Goal: Task Accomplishment & Management: Complete application form

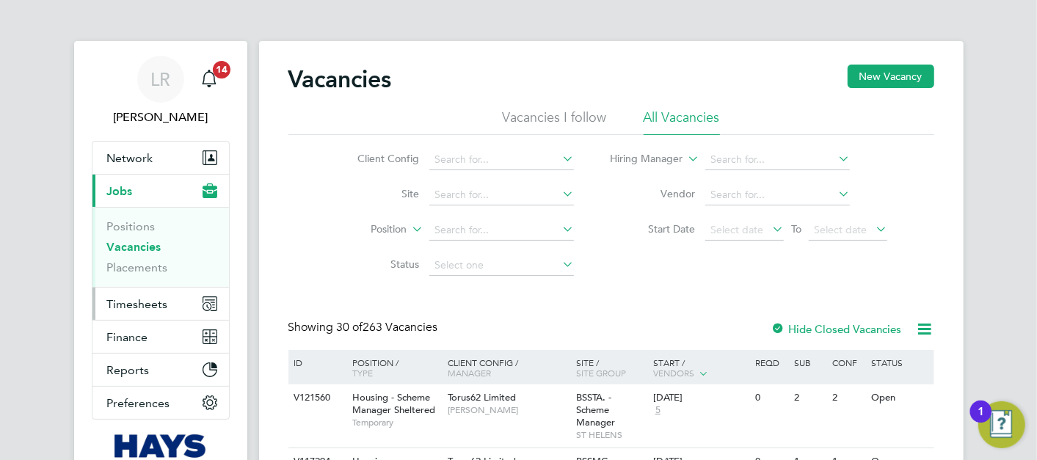
click at [135, 299] on span "Timesheets" at bounding box center [137, 304] width 61 height 14
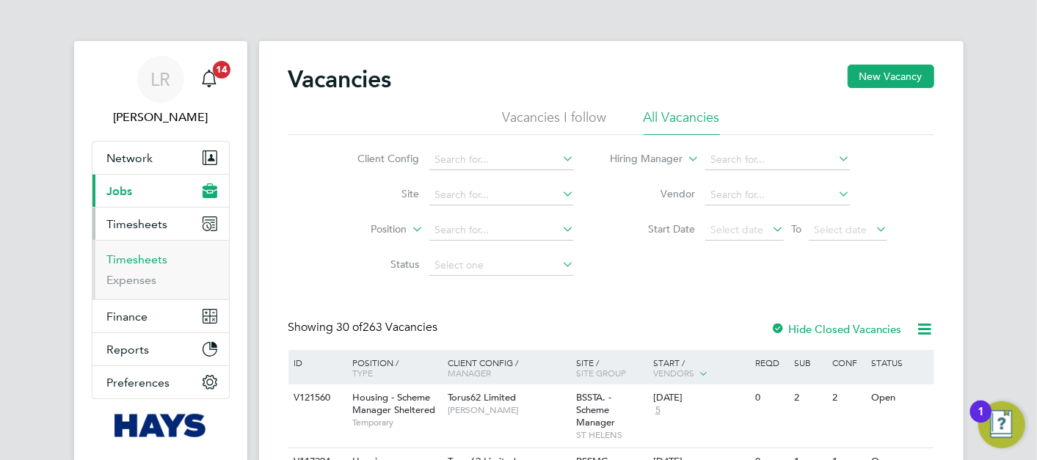
click at [142, 255] on link "Timesheets" at bounding box center [137, 259] width 61 height 14
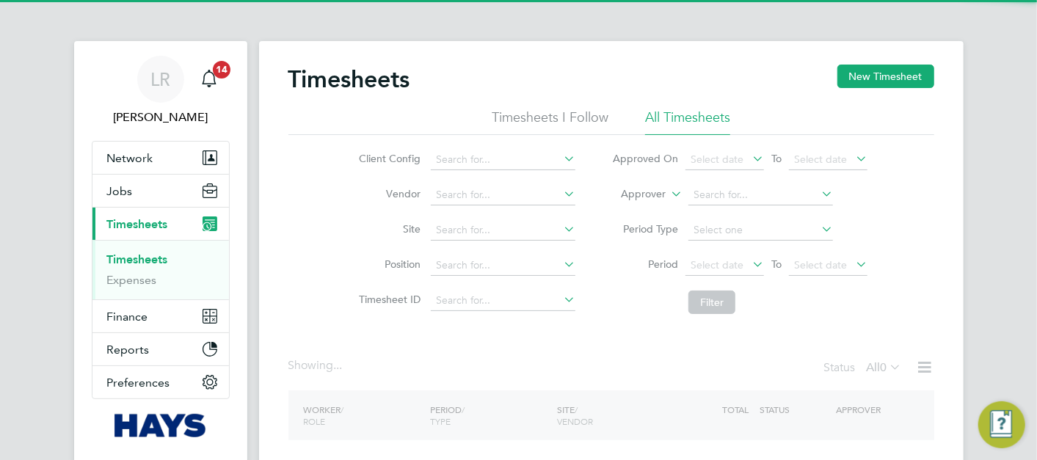
click at [880, 77] on button "New Timesheet" at bounding box center [885, 76] width 97 height 23
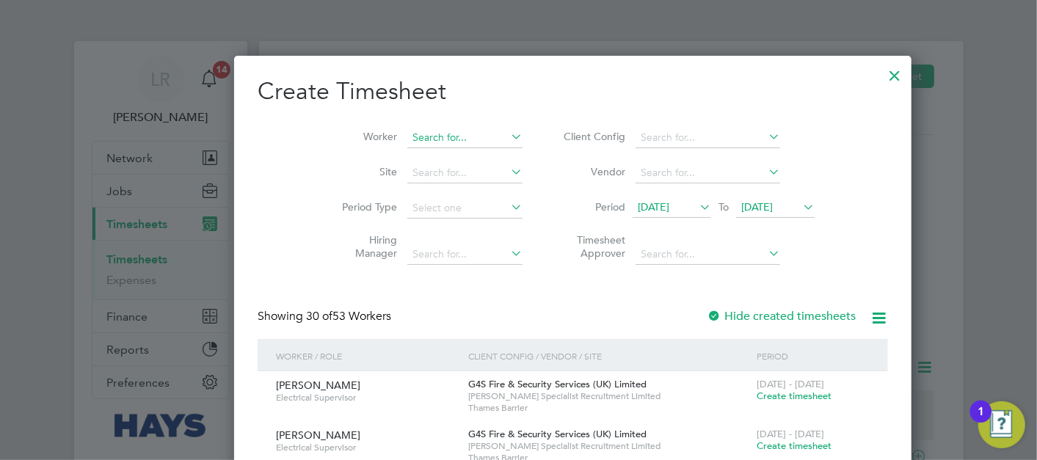
drag, startPoint x: 391, startPoint y: 134, endPoint x: 396, endPoint y: 128, distance: 7.8
click at [407, 133] on input at bounding box center [464, 138] width 115 height 21
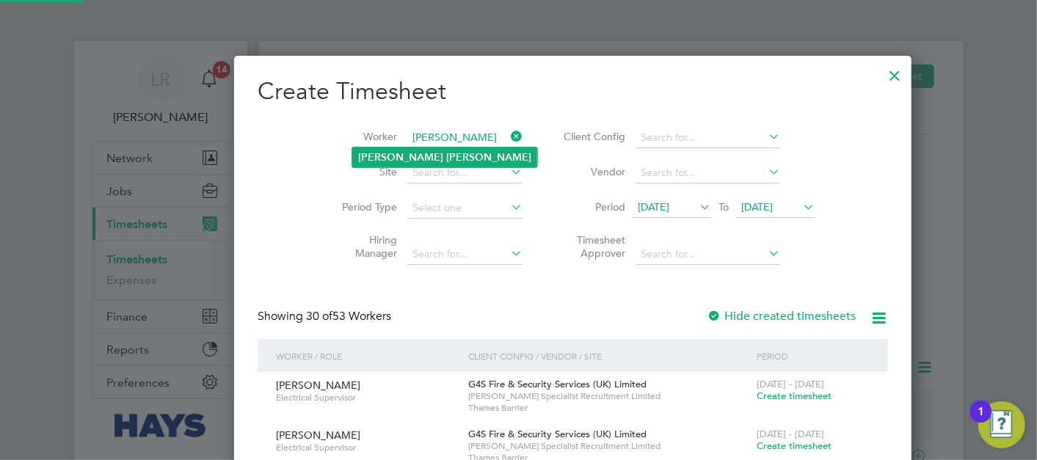
type input "[PERSON_NAME]"
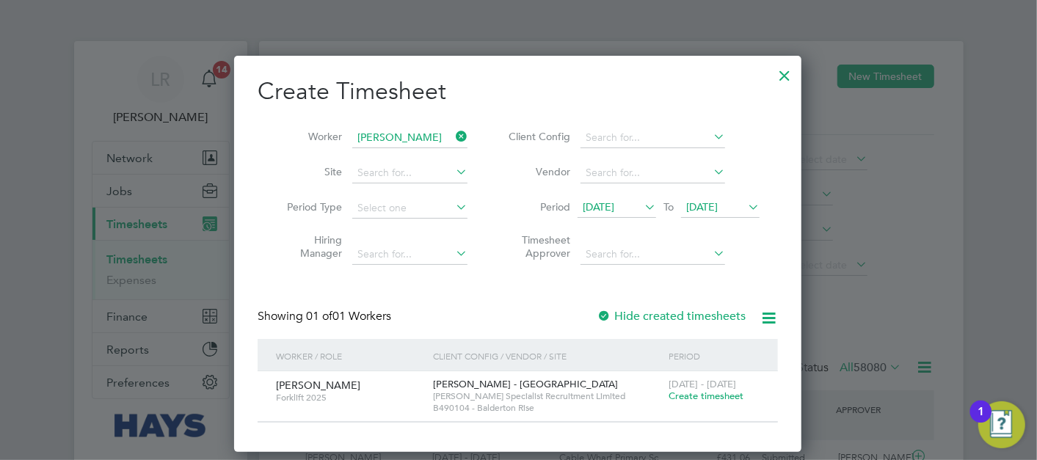
click at [614, 211] on span "[DATE]" at bounding box center [599, 206] width 32 height 13
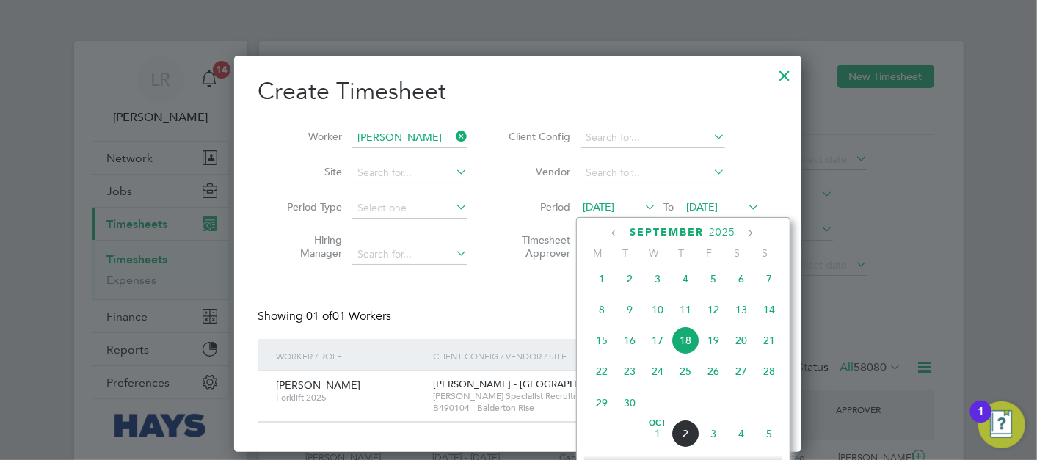
click at [686, 293] on span "4" at bounding box center [685, 279] width 28 height 28
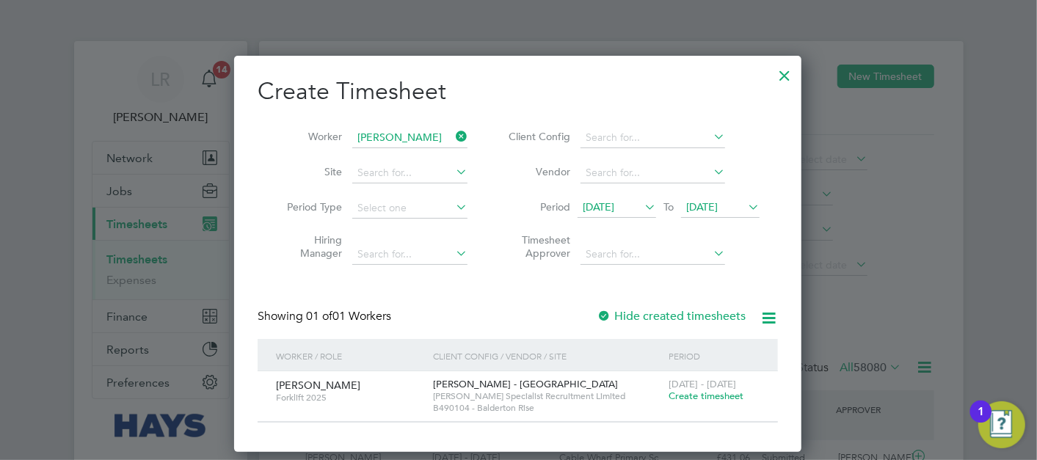
click at [653, 321] on label "Hide created timesheets" at bounding box center [670, 316] width 149 height 15
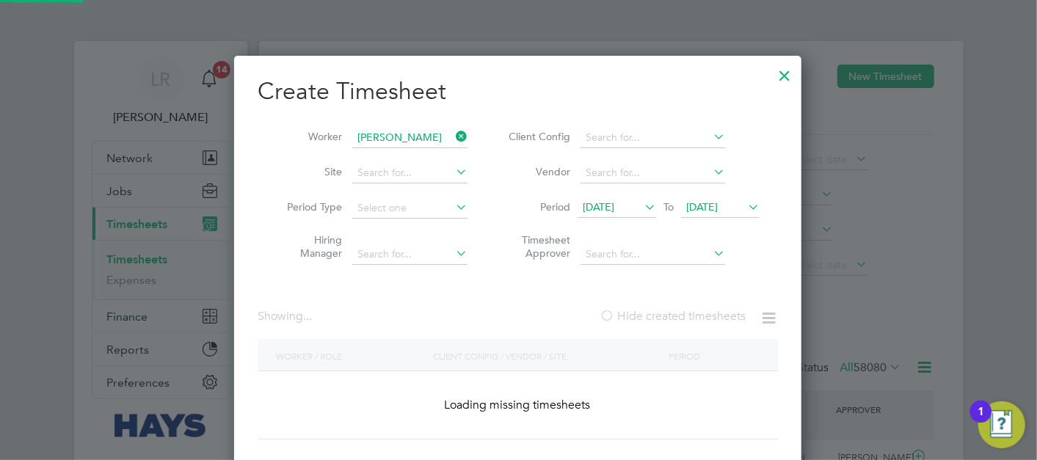
click at [657, 318] on label "Hide created timesheets" at bounding box center [672, 316] width 146 height 15
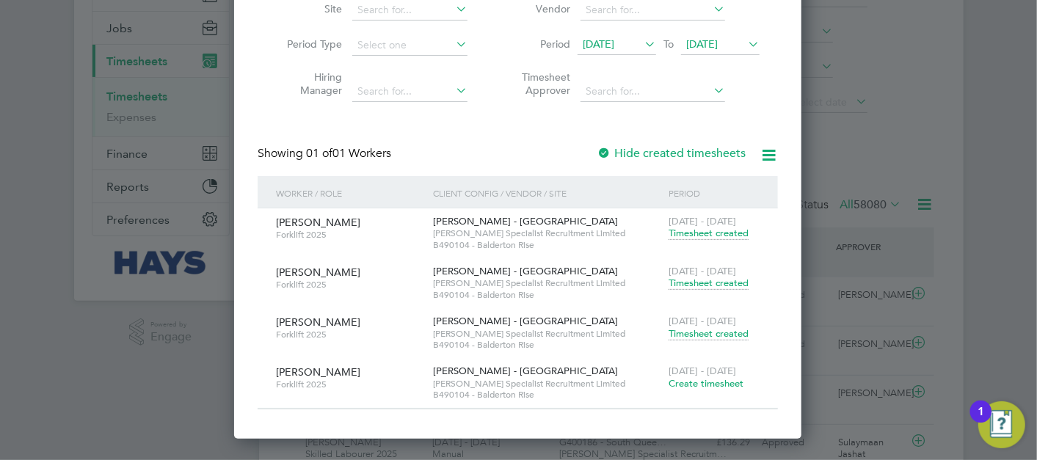
click at [702, 337] on span "Timesheet created" at bounding box center [708, 333] width 80 height 13
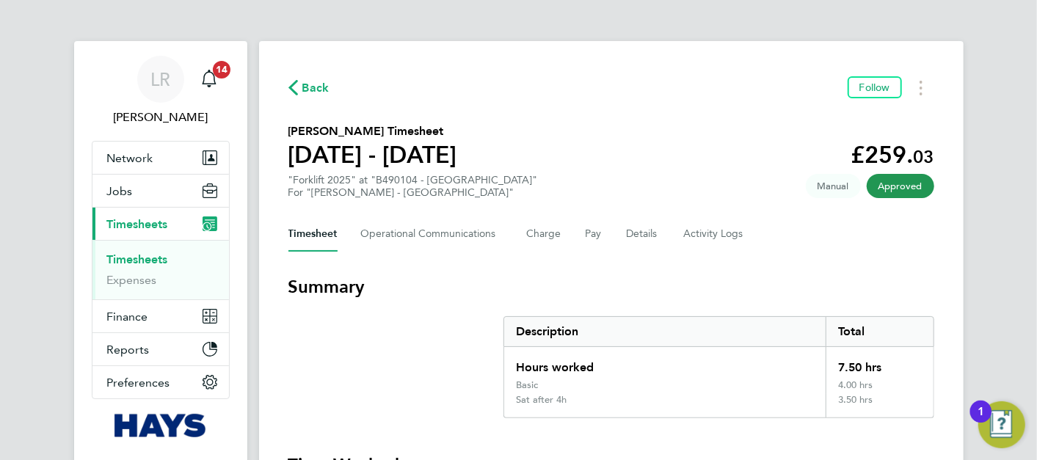
click at [579, 241] on div "Timesheet Operational Communications Charge Pay Details Activity Logs" at bounding box center [611, 233] width 646 height 35
click at [586, 238] on button "Pay" at bounding box center [594, 233] width 18 height 35
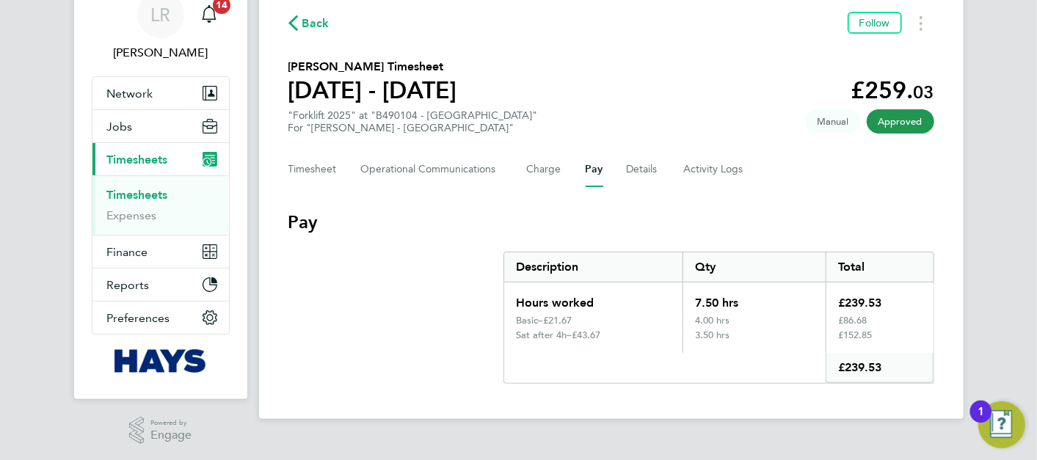
click at [571, 315] on div "£21.67" at bounding box center [607, 321] width 128 height 12
click at [570, 315] on div "£21.67" at bounding box center [607, 321] width 128 height 12
drag, startPoint x: 570, startPoint y: 314, endPoint x: 596, endPoint y: 327, distance: 28.9
click at [593, 323] on div "£21.67" at bounding box center [607, 321] width 128 height 12
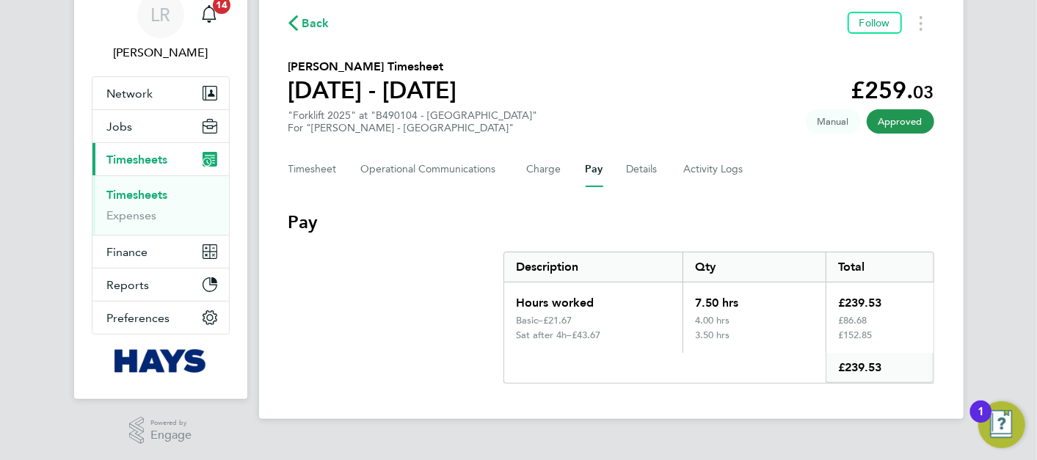
click at [598, 335] on div "£43.67" at bounding box center [622, 335] width 100 height 12
click at [312, 172] on button "Timesheet" at bounding box center [312, 169] width 49 height 35
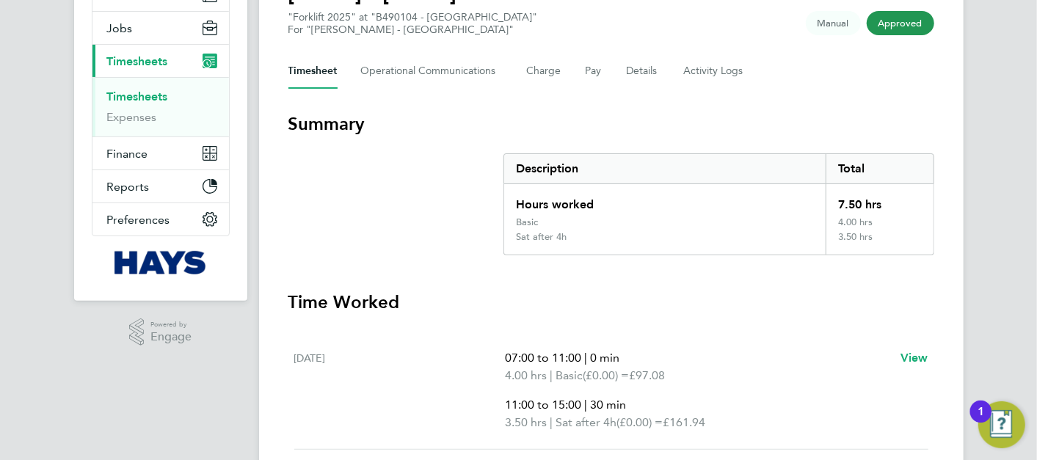
click at [566, 80] on div "Timesheet Operational Communications Charge Pay Details Activity Logs" at bounding box center [611, 71] width 646 height 35
click at [580, 78] on div "Timesheet Operational Communications Charge Pay Details Activity Logs" at bounding box center [611, 71] width 646 height 35
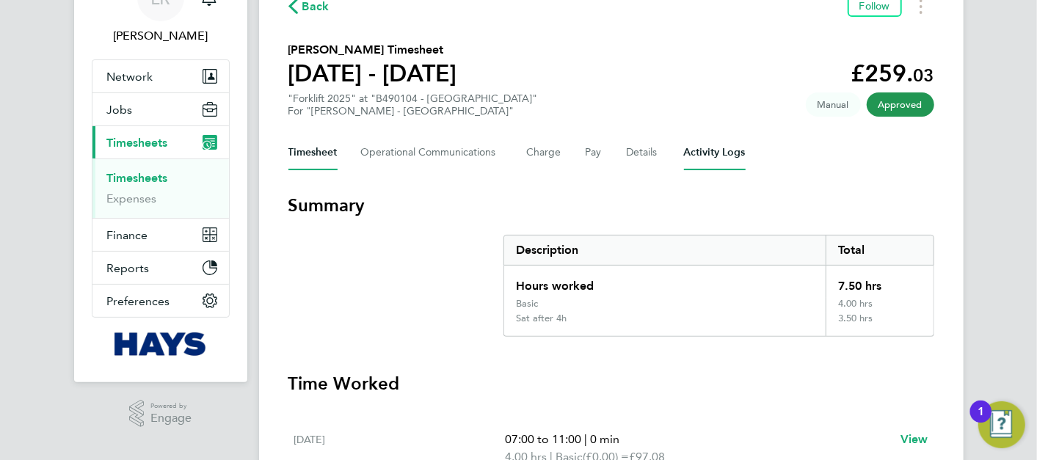
click at [727, 150] on Logs-tab "Activity Logs" at bounding box center [715, 152] width 62 height 35
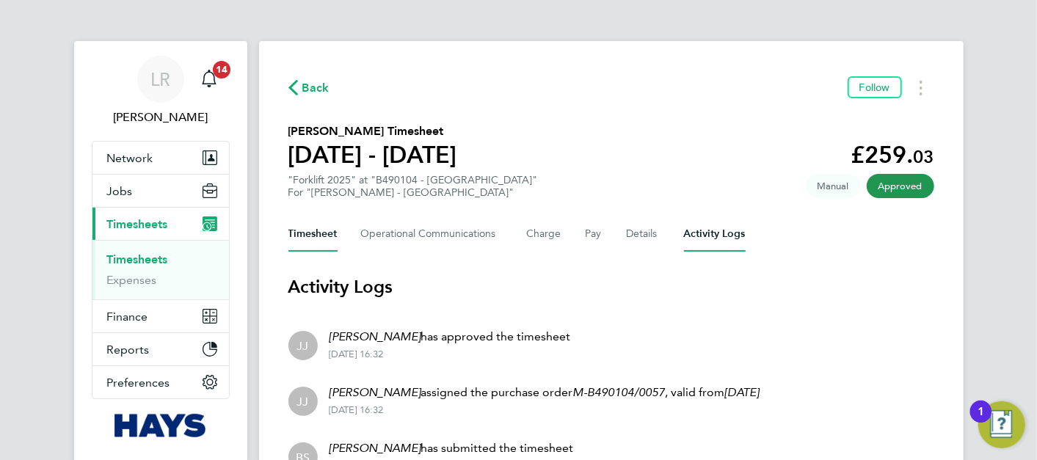
click at [335, 226] on button "Timesheet" at bounding box center [312, 233] width 49 height 35
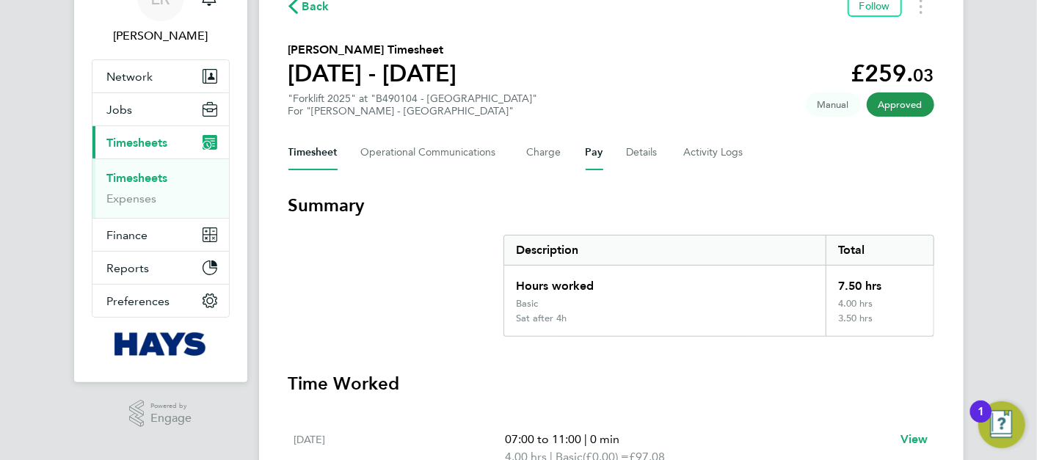
click at [587, 158] on button "Pay" at bounding box center [594, 152] width 18 height 35
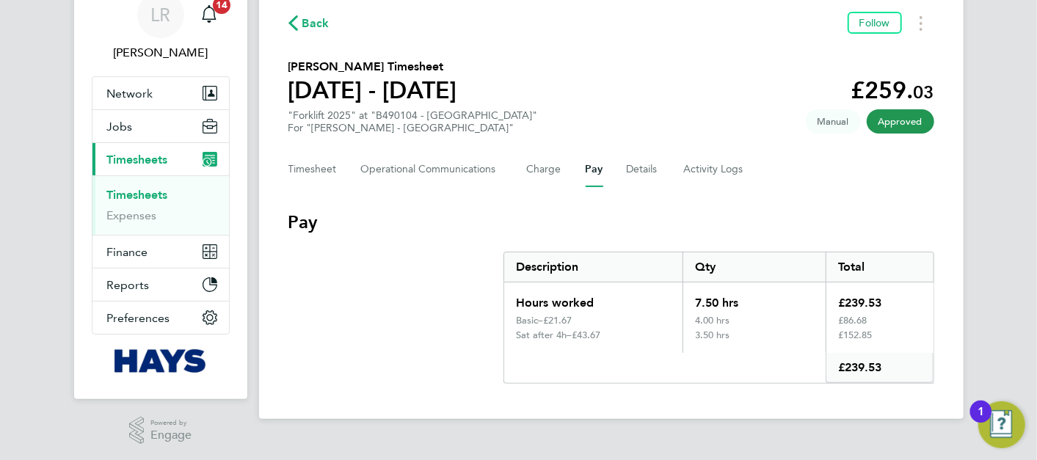
click at [551, 321] on div "£21.67" at bounding box center [607, 321] width 128 height 12
click at [720, 323] on div "4.00 hrs" at bounding box center [753, 322] width 143 height 15
drag, startPoint x: 515, startPoint y: 320, endPoint x: 863, endPoint y: 317, distance: 347.8
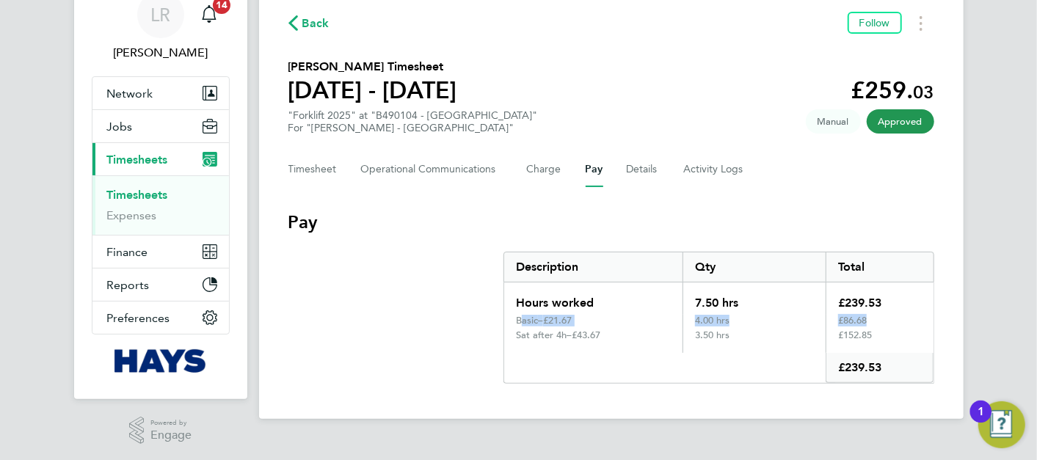
click at [863, 317] on div "Basic – £21.67 4.00 hrs £86.68" at bounding box center [718, 322] width 429 height 15
click at [863, 317] on div "£86.68" at bounding box center [878, 322] width 107 height 15
click at [864, 331] on div "£152.85" at bounding box center [878, 340] width 107 height 23
click at [552, 339] on div "Sat after 4h –" at bounding box center [544, 335] width 56 height 12
click at [316, 180] on button "Timesheet" at bounding box center [312, 169] width 49 height 35
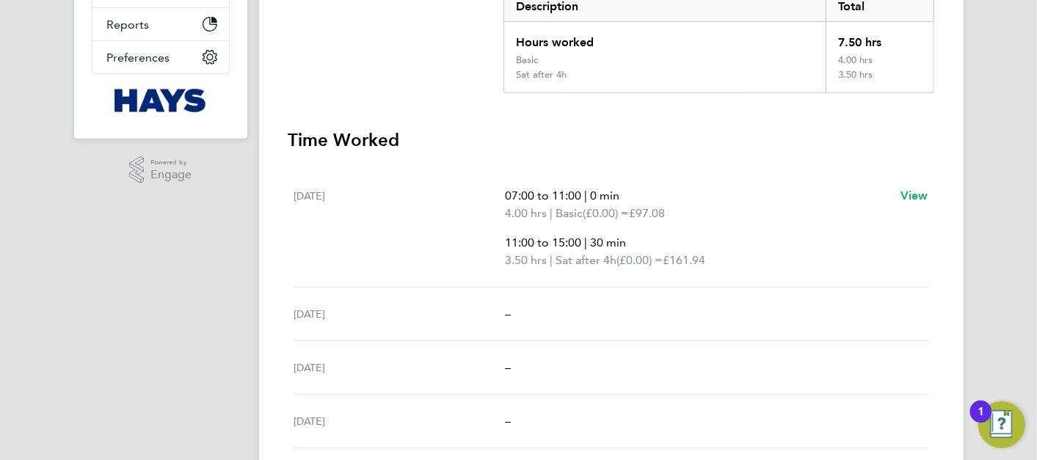
scroll to position [326, 0]
click at [547, 211] on span "4.00 hrs" at bounding box center [526, 212] width 42 height 14
drag, startPoint x: 549, startPoint y: 211, endPoint x: 541, endPoint y: 193, distance: 19.4
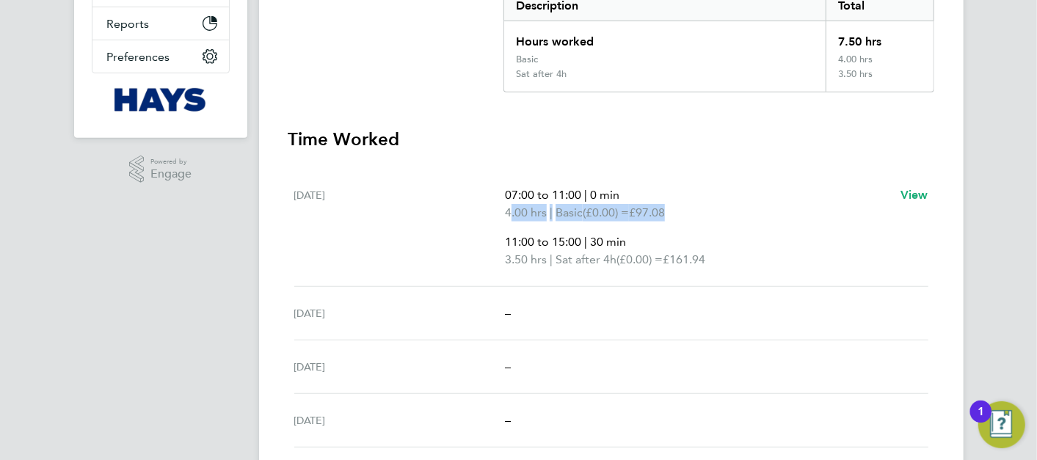
click at [541, 193] on span "07:00 to 11:00" at bounding box center [543, 195] width 76 height 14
drag, startPoint x: 541, startPoint y: 193, endPoint x: 541, endPoint y: 209, distance: 16.1
click at [541, 209] on span "4.00 hrs" at bounding box center [526, 212] width 42 height 14
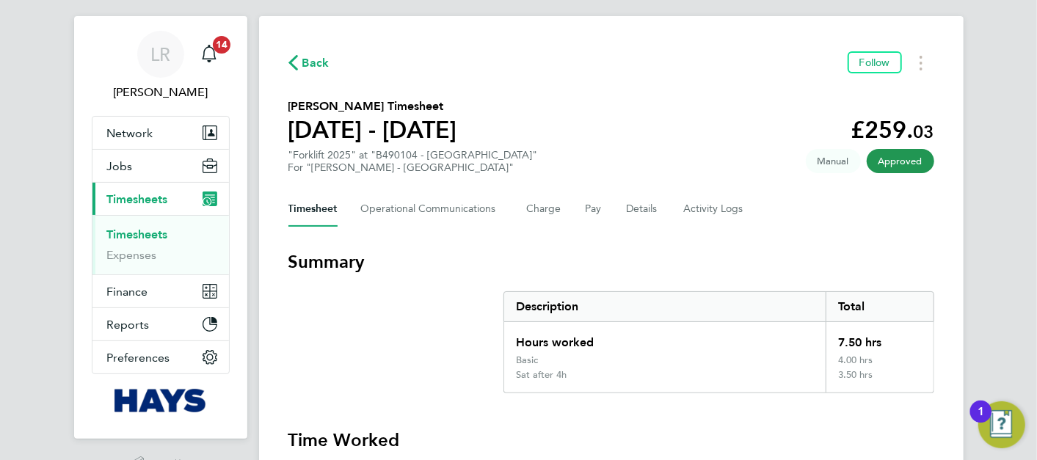
scroll to position [0, 0]
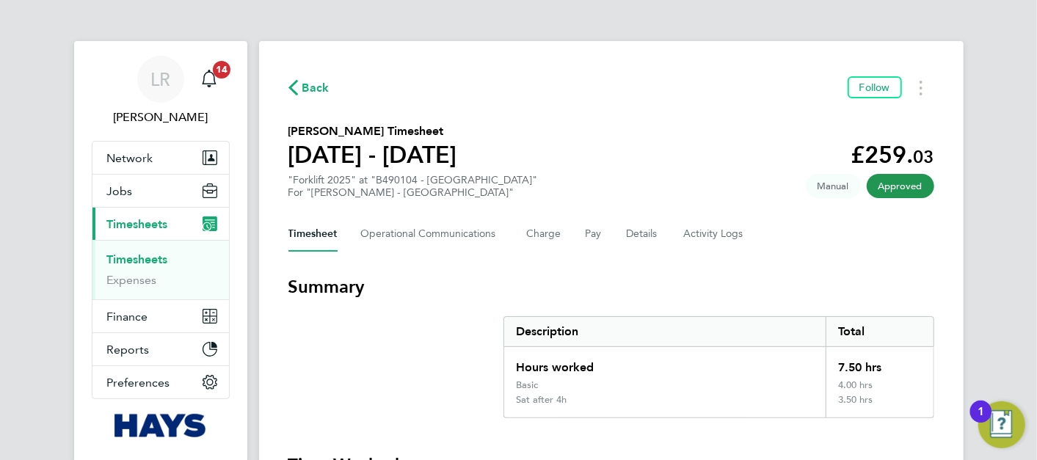
click at [412, 155] on h1 "[DATE] - [DATE]" at bounding box center [372, 154] width 169 height 29
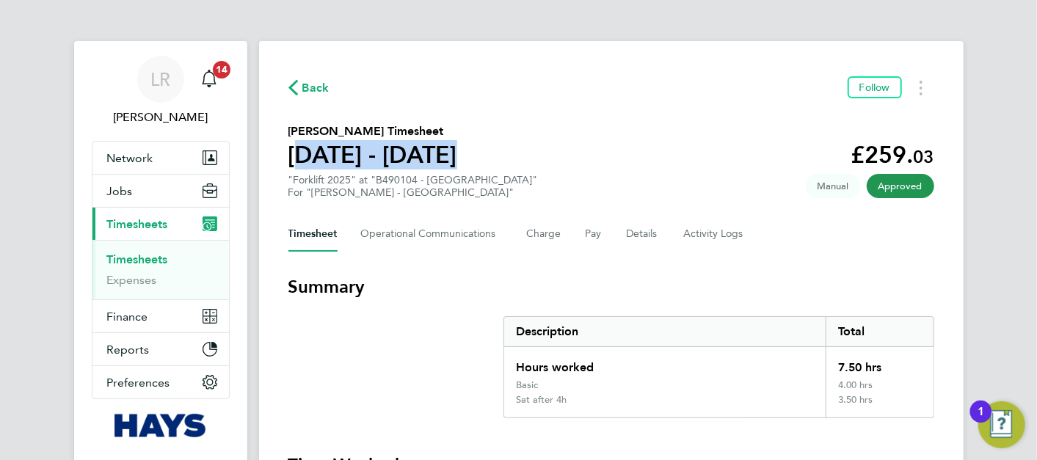
drag, startPoint x: 412, startPoint y: 155, endPoint x: 398, endPoint y: 153, distance: 14.7
click at [398, 153] on h1 "[DATE] - [DATE]" at bounding box center [372, 154] width 169 height 29
click at [588, 236] on button "Pay" at bounding box center [594, 233] width 18 height 35
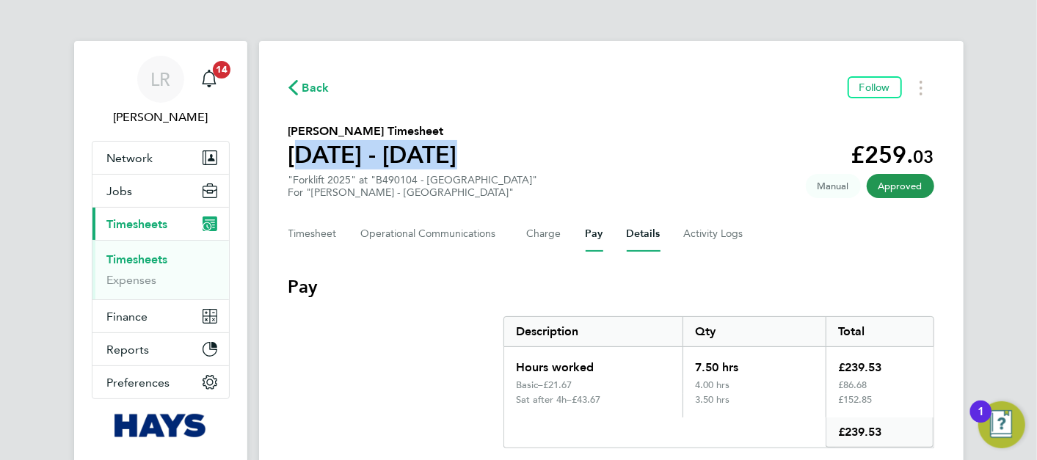
click at [629, 241] on button "Details" at bounding box center [644, 233] width 34 height 35
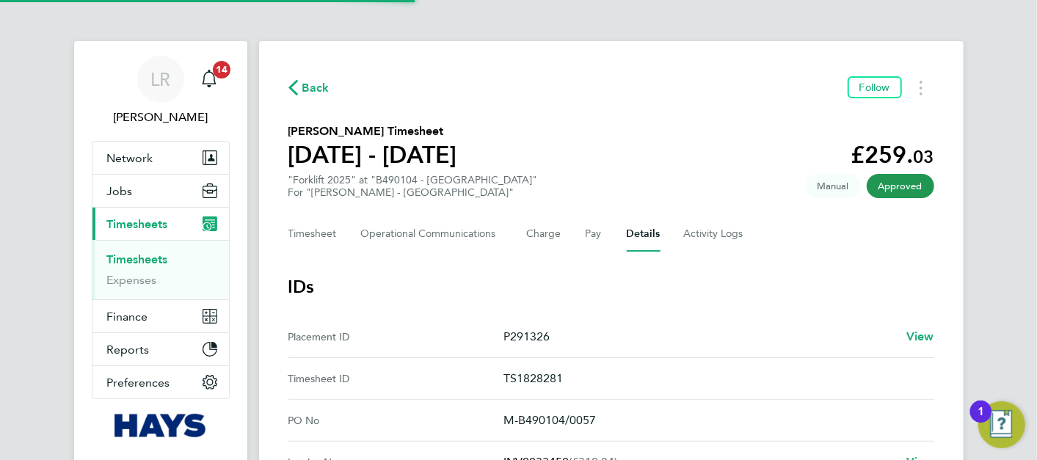
click at [572, 247] on div "Timesheet Operational Communications Charge Pay Details Activity Logs" at bounding box center [611, 233] width 646 height 35
click at [585, 241] on button "Pay" at bounding box center [594, 233] width 18 height 35
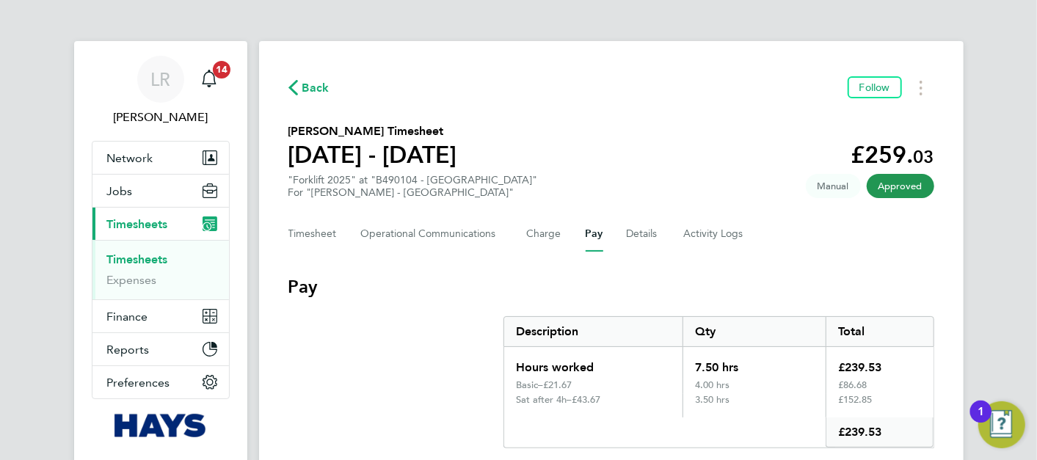
click at [312, 93] on span "Back" at bounding box center [315, 88] width 27 height 18
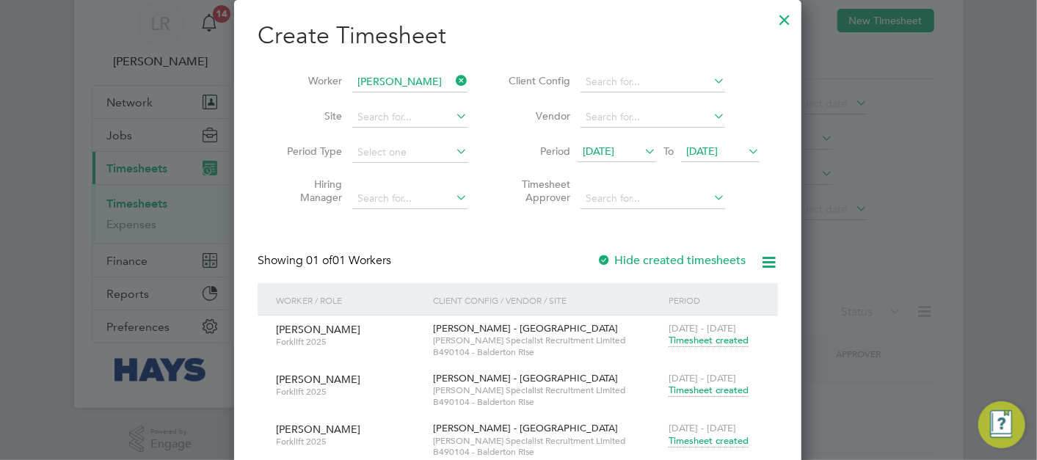
scroll to position [81, 0]
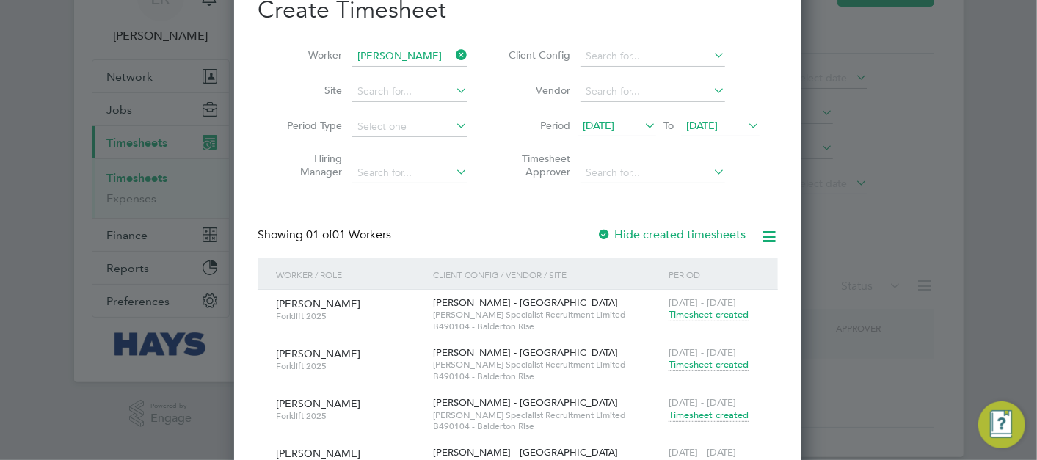
click at [717, 261] on div "Period" at bounding box center [714, 275] width 98 height 34
click at [717, 308] on span "Timesheet created" at bounding box center [708, 314] width 80 height 13
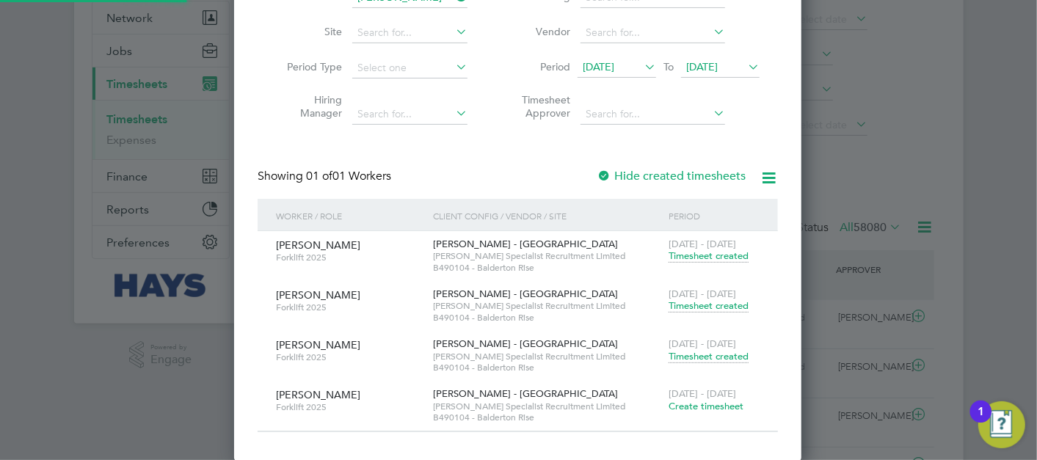
scroll to position [7, 7]
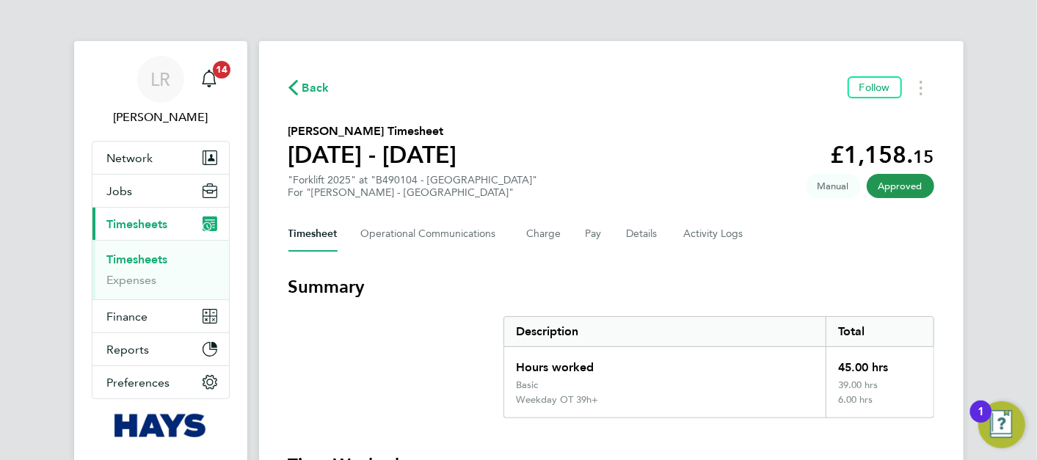
click at [329, 98] on div "Back Follow" at bounding box center [611, 87] width 646 height 23
click at [318, 91] on span "Back" at bounding box center [315, 88] width 27 height 18
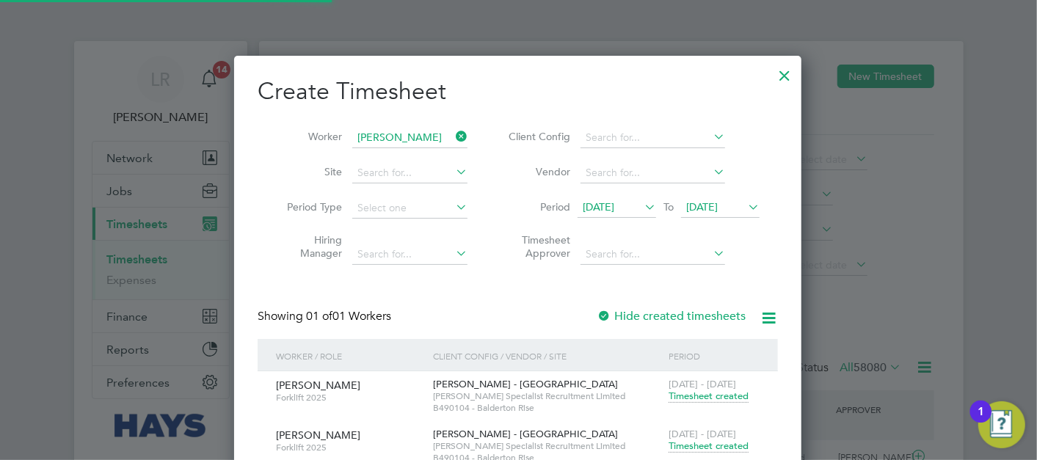
click at [702, 299] on div "Create Timesheet Worker [PERSON_NAME] Site Period Type Hiring Manager Client Co…" at bounding box center [518, 324] width 520 height 496
click at [702, 439] on span "Timesheet created" at bounding box center [708, 445] width 80 height 13
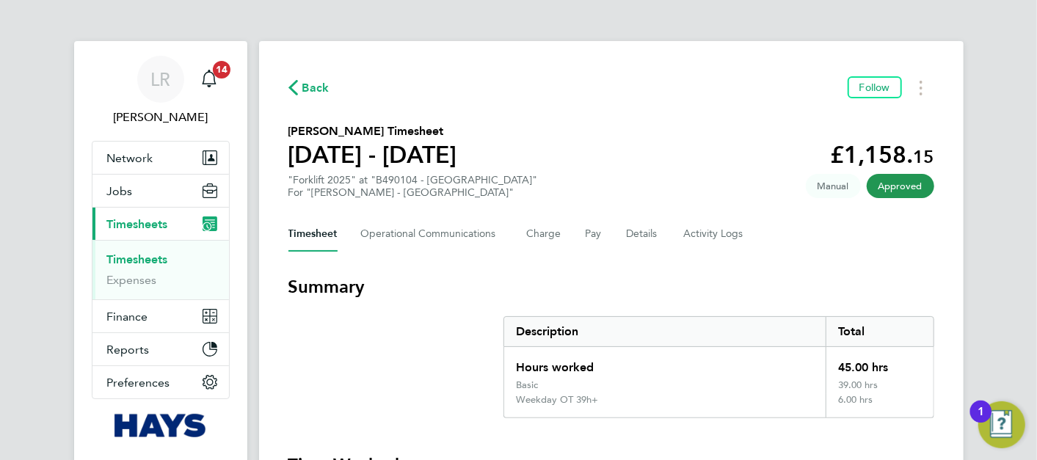
click at [310, 85] on span "Back" at bounding box center [315, 88] width 27 height 18
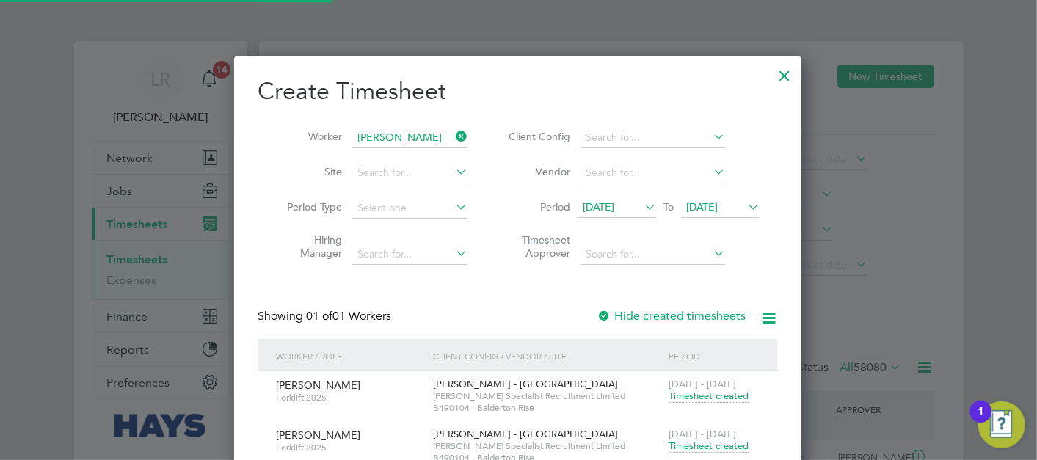
click at [701, 406] on div "[DATE] - [DATE] Timesheet created" at bounding box center [714, 391] width 98 height 40
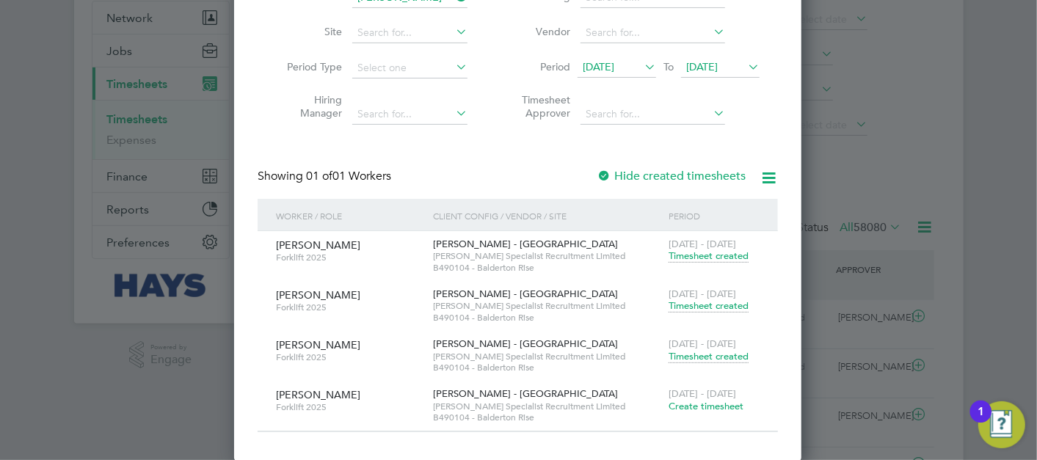
click at [700, 406] on span "Create timesheet" at bounding box center [705, 406] width 75 height 12
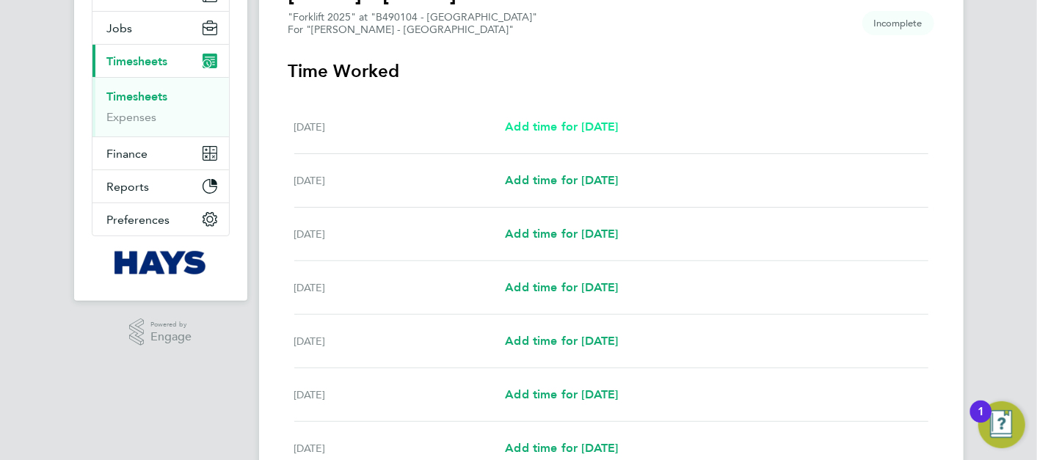
click at [547, 130] on span "Add time for [DATE]" at bounding box center [561, 127] width 113 height 14
select select "30"
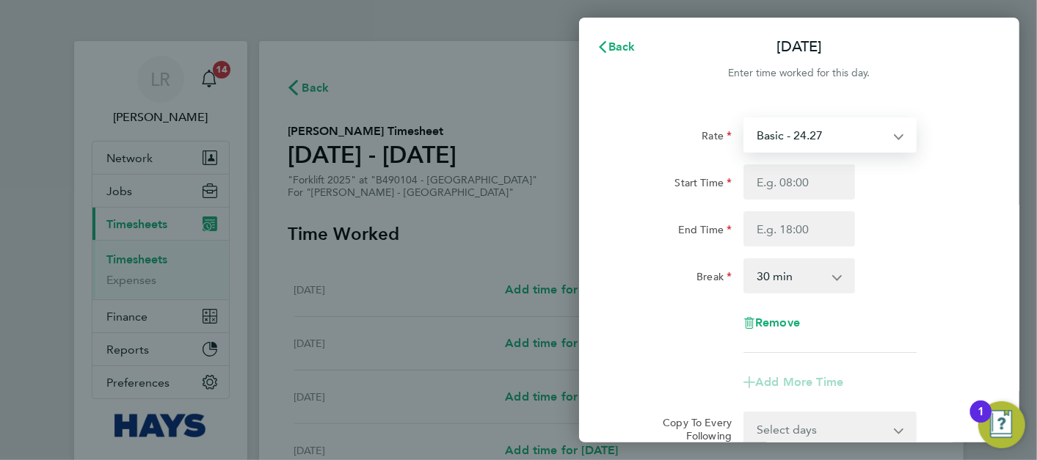
click at [835, 138] on select "Basic - 24.27 Weekday OT 39h+ - 35.27 Sat first 4h - 35.27 Sat after 4h - 46.27…" at bounding box center [821, 135] width 153 height 32
click at [494, 194] on div "Back [DATE] Enter time worked for this day. Rate Basic - 24.27 Weekday OT 39h+ …" at bounding box center [518, 230] width 1037 height 460
click at [620, 51] on span "Back" at bounding box center [621, 47] width 27 height 14
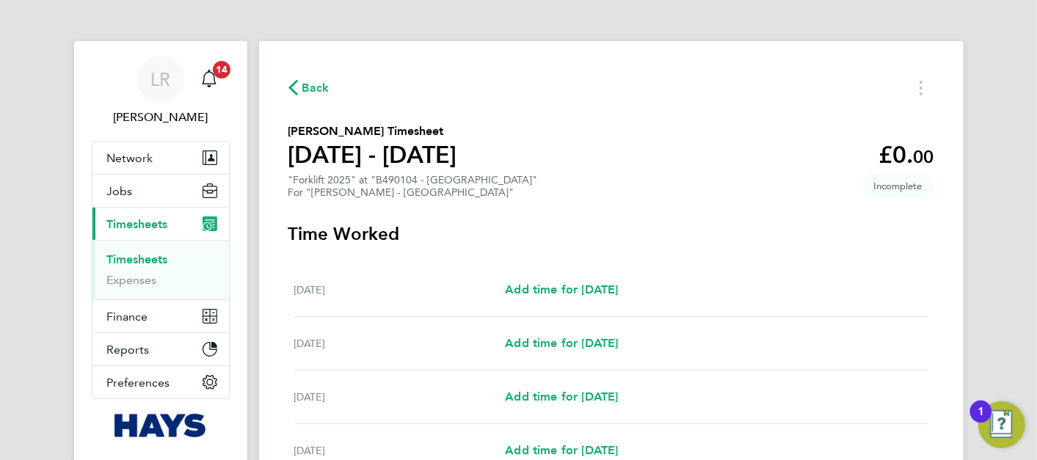
click at [287, 90] on div "Back [PERSON_NAME] Timesheet [DATE] - [DATE] £0. 00 "Forklift 2025" at "B490104…" at bounding box center [611, 392] width 704 height 703
click at [291, 81] on icon "button" at bounding box center [293, 87] width 10 height 15
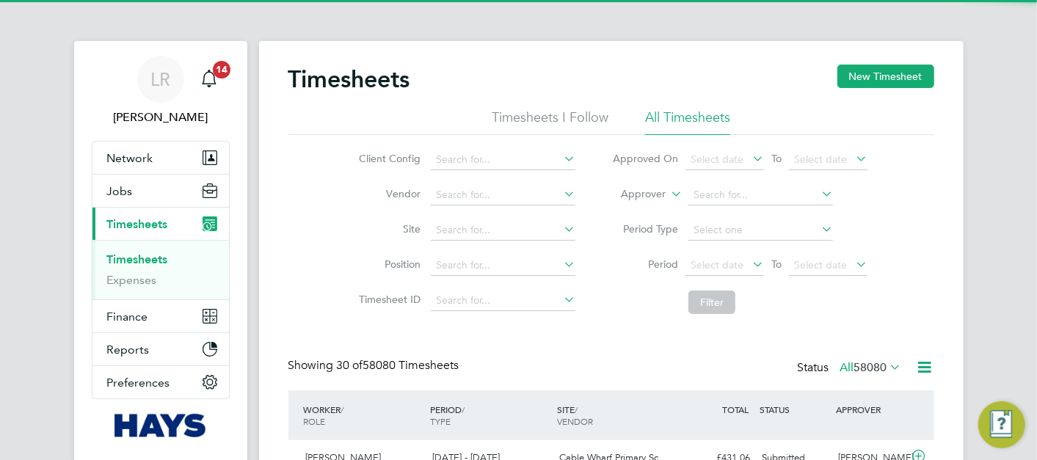
scroll to position [37, 127]
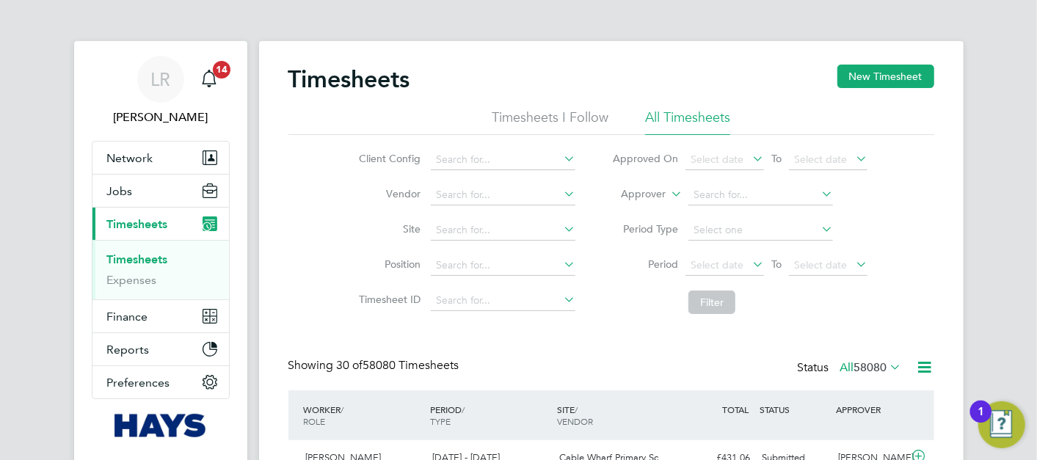
drag, startPoint x: 373, startPoint y: 101, endPoint x: 373, endPoint y: 87, distance: 13.2
click at [374, 101] on div "Timesheets New Timesheet" at bounding box center [611, 87] width 646 height 44
click at [371, 78] on h2 "Timesheets" at bounding box center [349, 79] width 122 height 29
drag, startPoint x: 371, startPoint y: 78, endPoint x: 354, endPoint y: 59, distance: 25.5
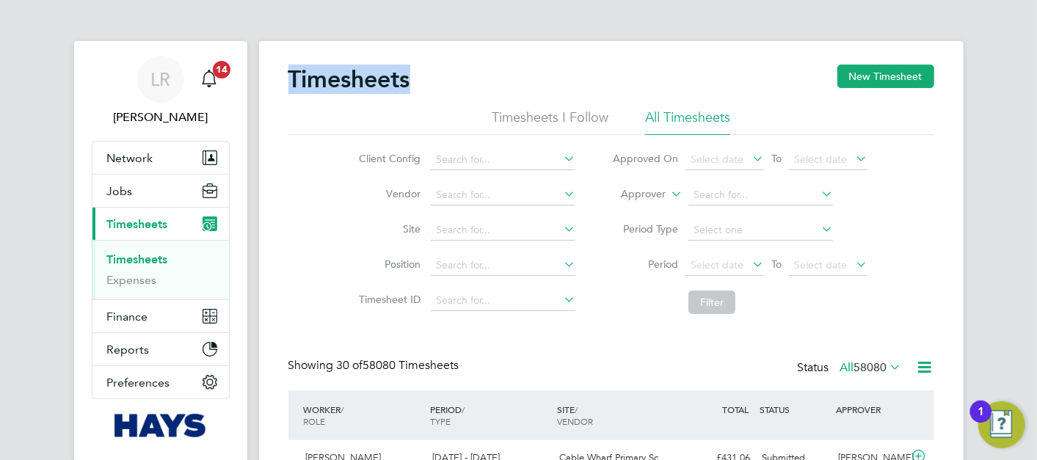
click at [349, 84] on h2 "Timesheets" at bounding box center [349, 79] width 122 height 29
drag, startPoint x: 354, startPoint y: 79, endPoint x: 293, endPoint y: 77, distance: 60.2
click at [293, 77] on h2 "Timesheets" at bounding box center [349, 79] width 122 height 29
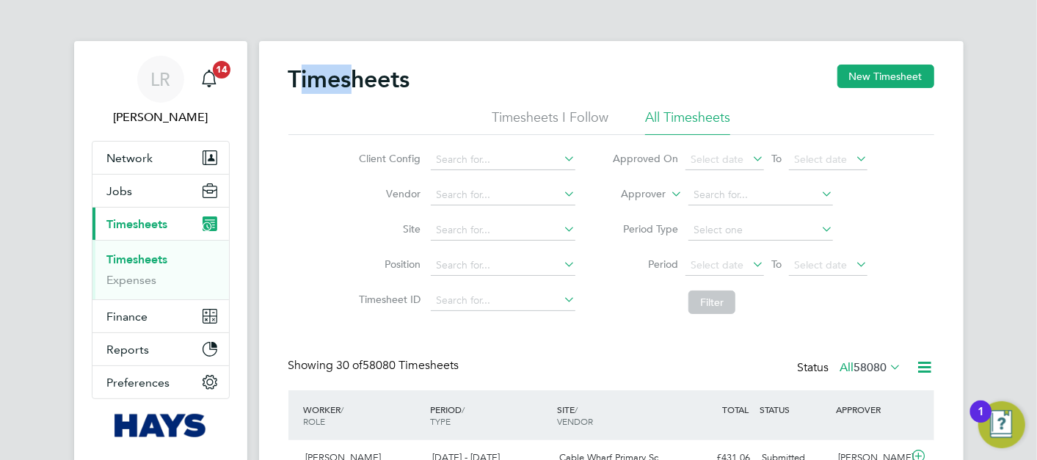
click at [295, 76] on h2 "Timesheets" at bounding box center [349, 79] width 122 height 29
drag, startPoint x: 295, startPoint y: 76, endPoint x: 292, endPoint y: 83, distance: 7.9
click at [292, 83] on h2 "Timesheets" at bounding box center [349, 79] width 122 height 29
click at [209, 76] on icon "Main navigation" at bounding box center [209, 79] width 18 height 18
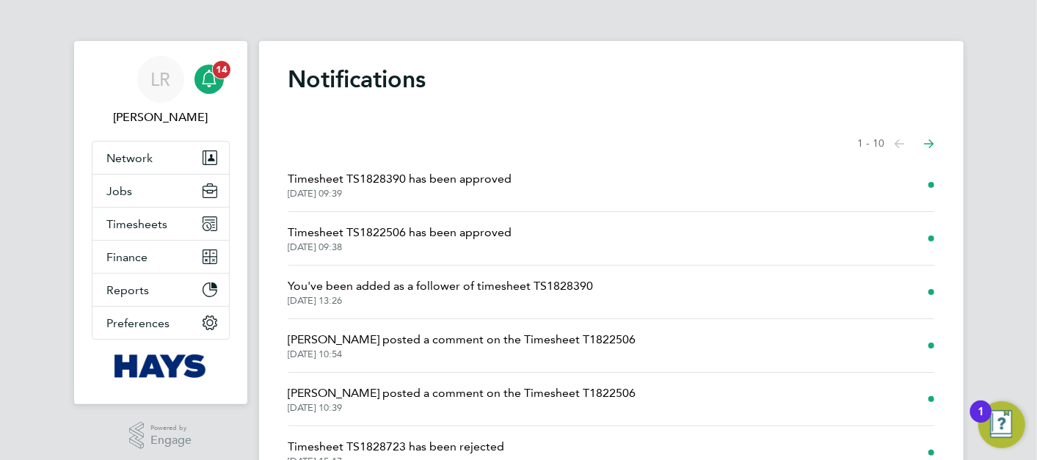
click at [214, 81] on icon "Main navigation" at bounding box center [209, 77] width 14 height 15
click at [348, 71] on h1 "Notifications" at bounding box center [611, 79] width 646 height 29
